Goal: Information Seeking & Learning: Understand process/instructions

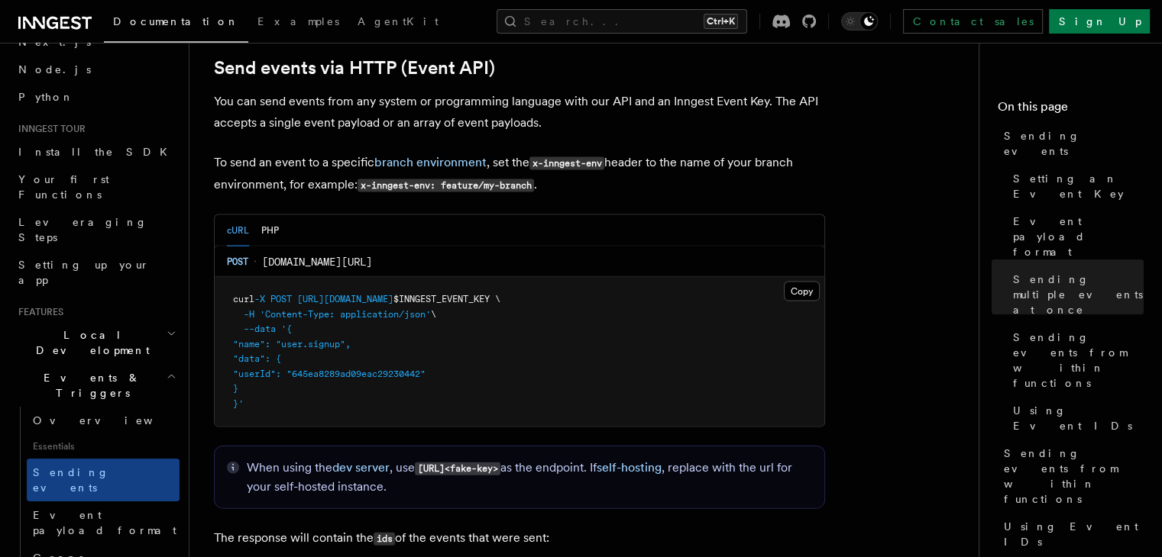
scroll to position [85, 0]
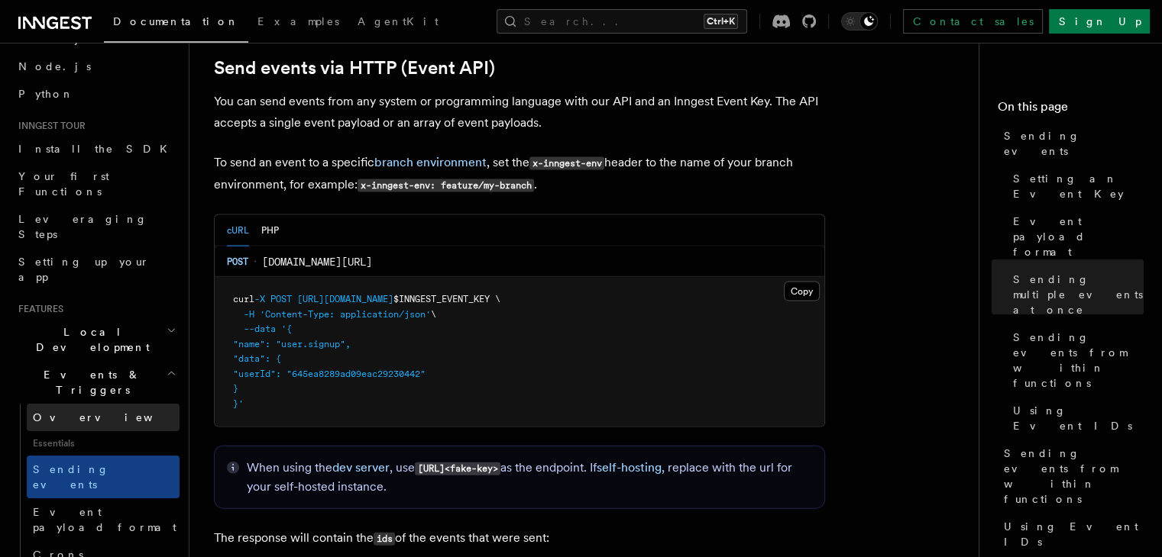
click at [69, 404] on link "Overview" at bounding box center [103, 417] width 153 height 27
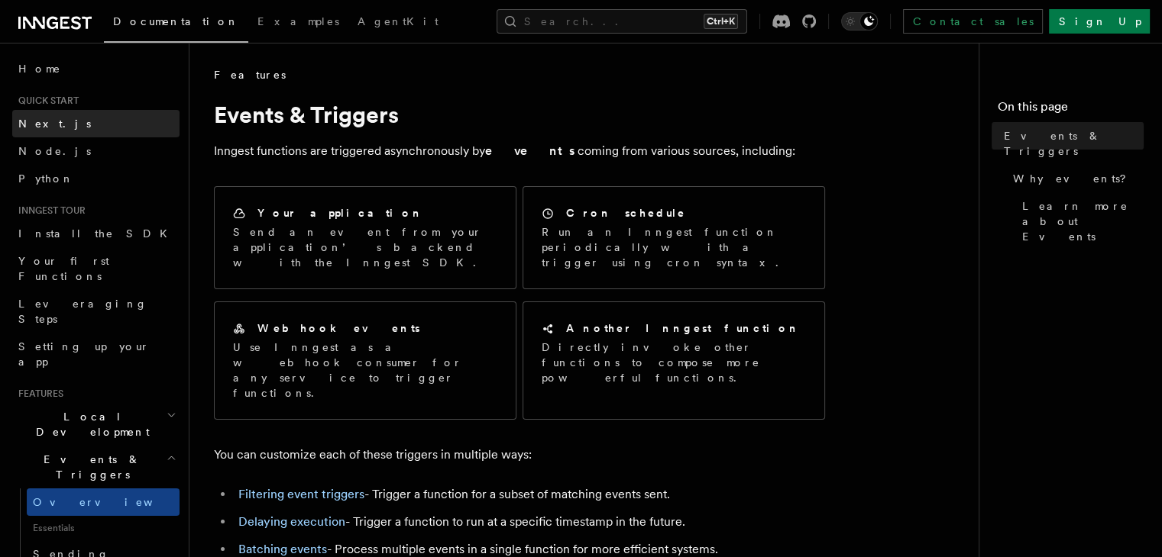
click at [58, 123] on link "Next.js" at bounding box center [95, 123] width 167 height 27
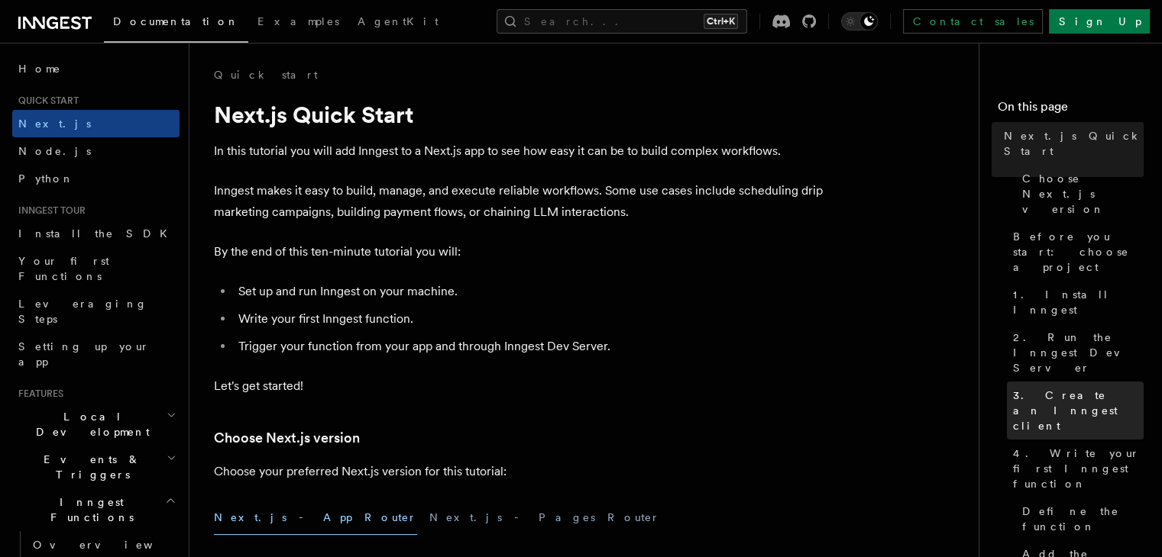
click at [1013, 388] on span "3. Create an Inngest client" at bounding box center [1078, 411] width 131 height 46
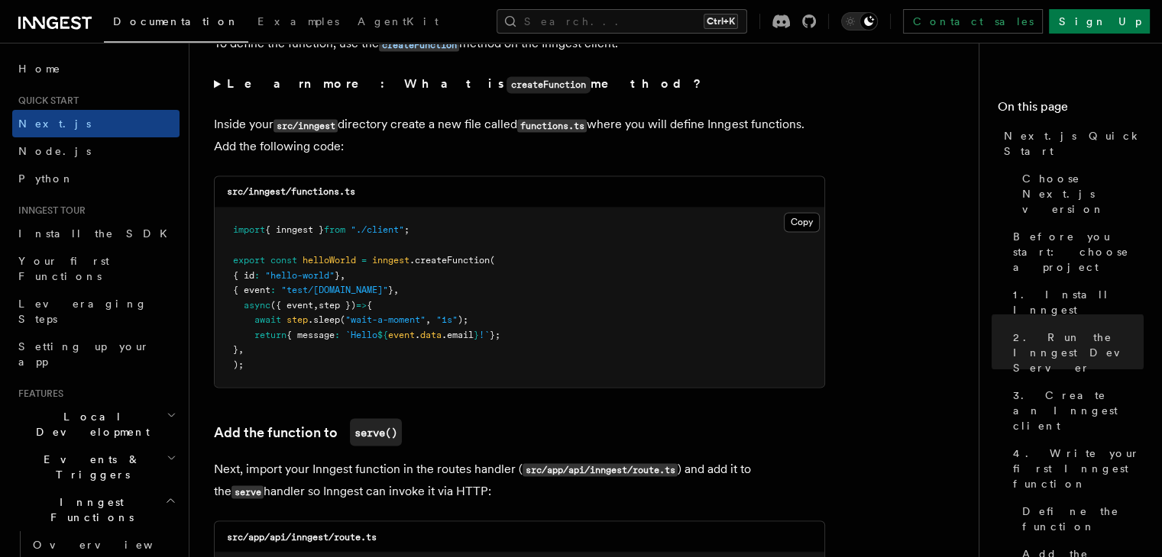
scroll to position [2657, 0]
click at [800, 221] on button "Copy Copied" at bounding box center [802, 223] width 36 height 20
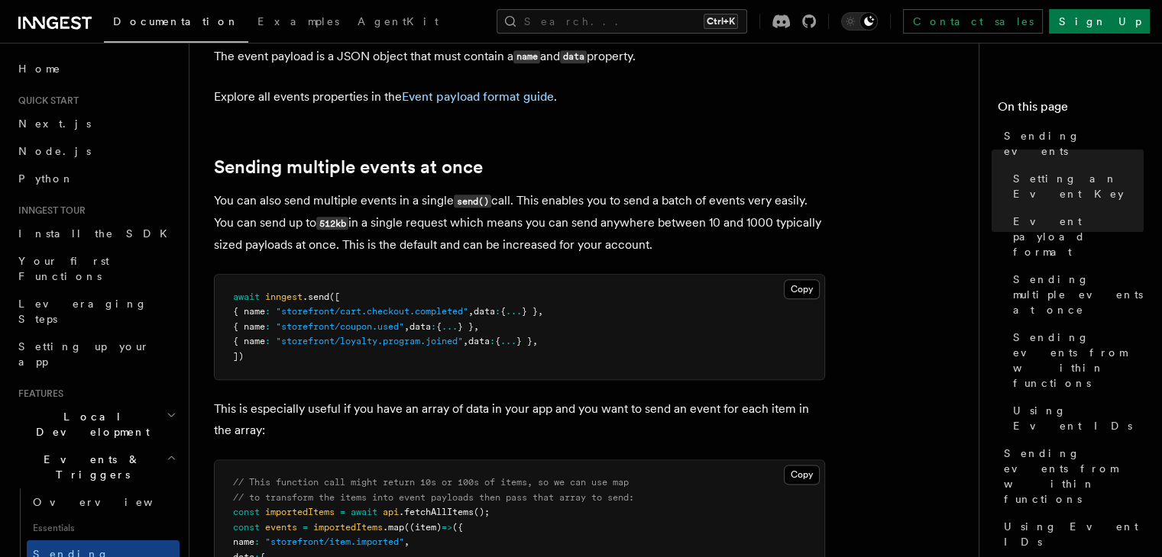
scroll to position [1727, 0]
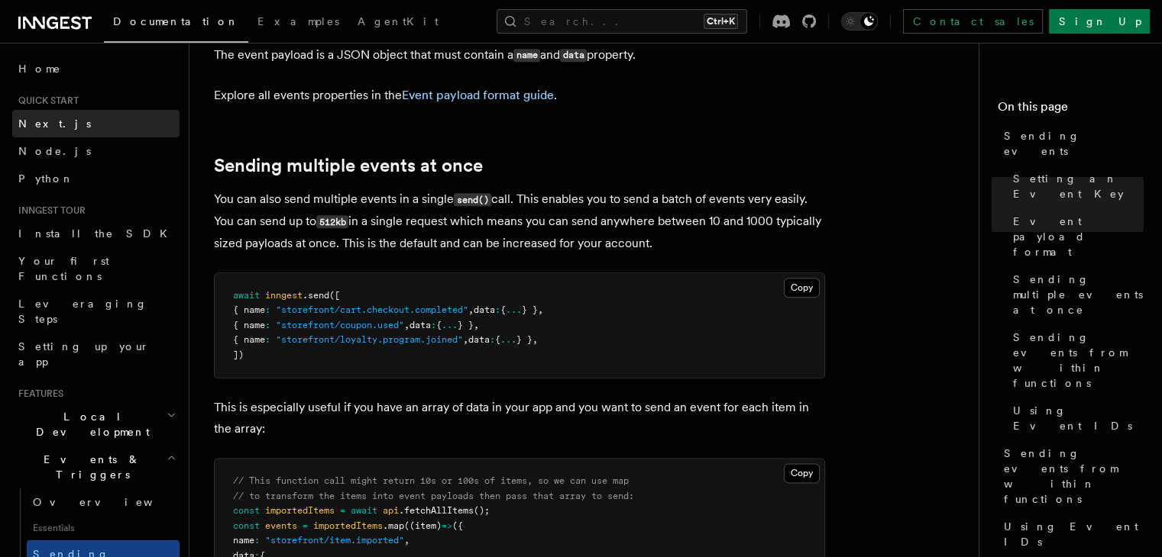
click at [33, 131] on span "Next.js" at bounding box center [54, 123] width 73 height 15
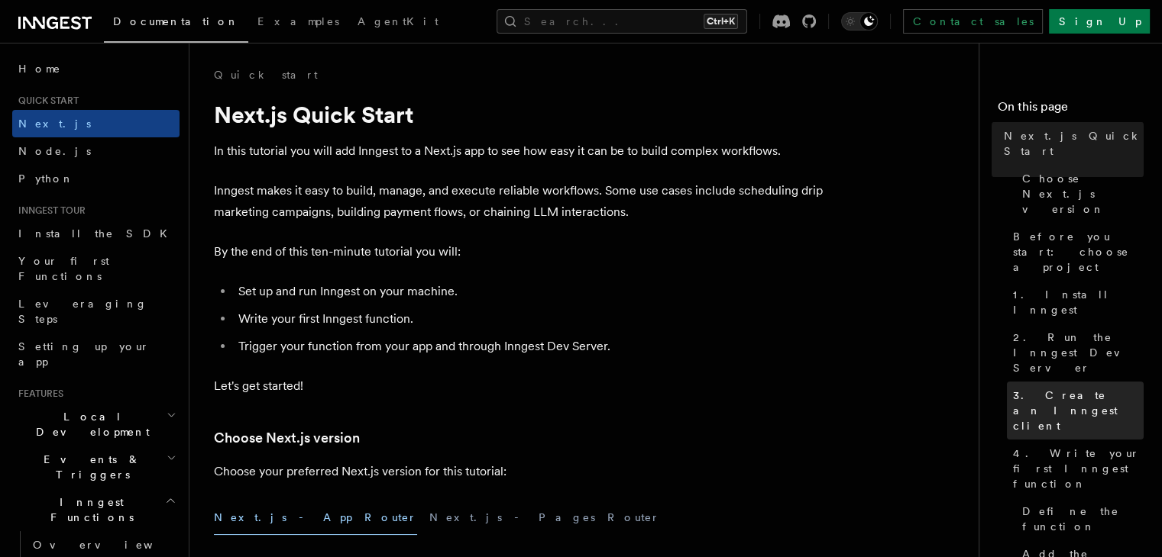
click at [1013, 388] on span "3. Create an Inngest client" at bounding box center [1078, 411] width 131 height 46
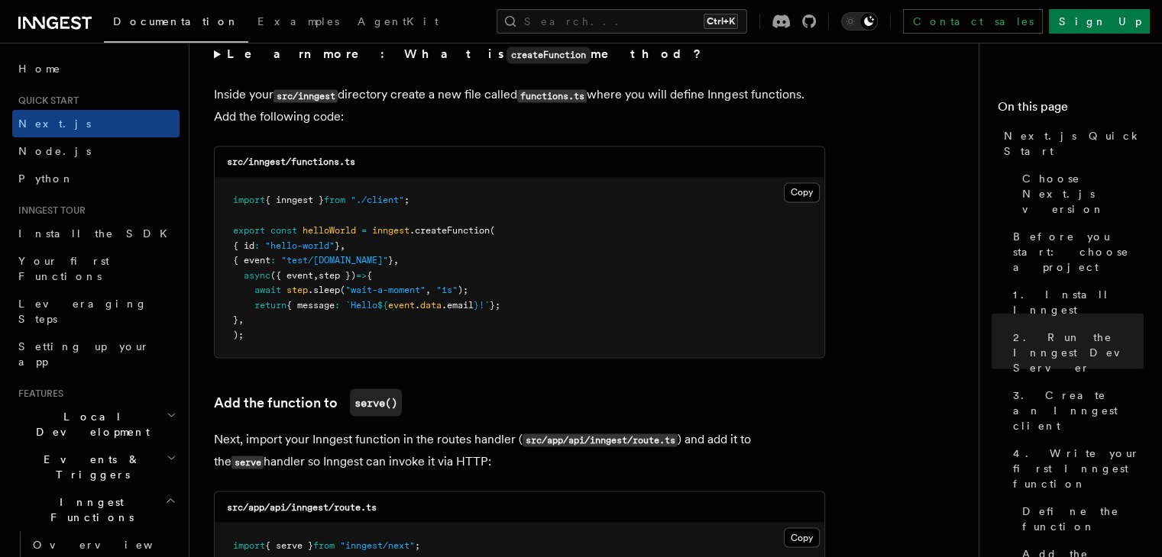
scroll to position [2690, 0]
